Goal: Navigation & Orientation: Go to known website

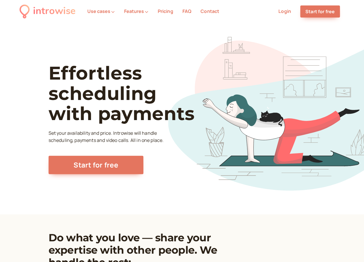
click at [280, 11] on link "Login" at bounding box center [285, 11] width 13 height 6
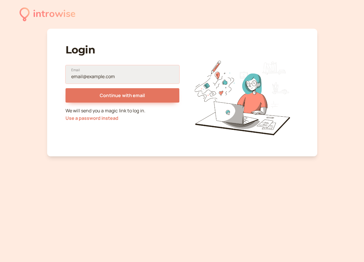
click at [115, 77] on input "Email" at bounding box center [123, 74] width 114 height 18
type input "[PERSON_NAME][EMAIL_ADDRESS][DOMAIN_NAME]"
click at [66, 88] on button "Continue with email" at bounding box center [123, 95] width 114 height 14
